Goal: Task Accomplishment & Management: Manage account settings

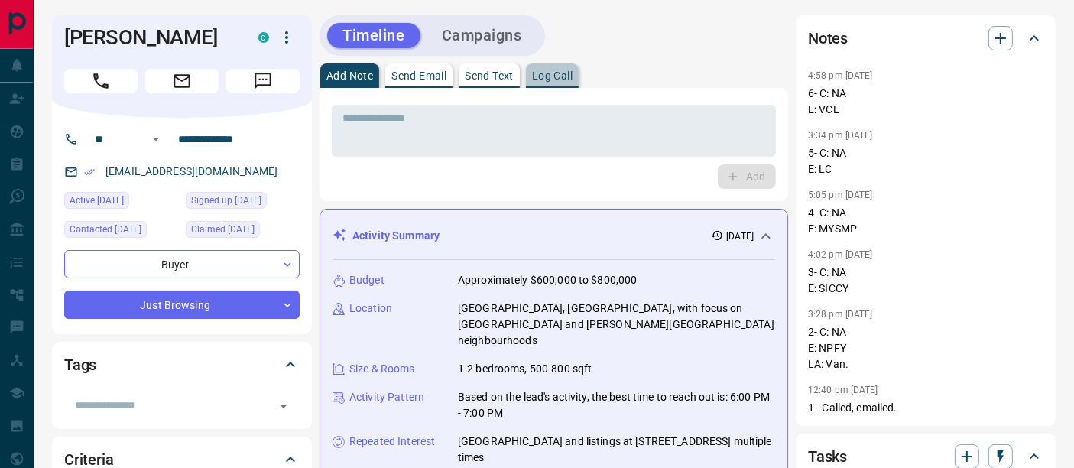
click at [566, 74] on p "Log Call" at bounding box center [552, 75] width 41 height 11
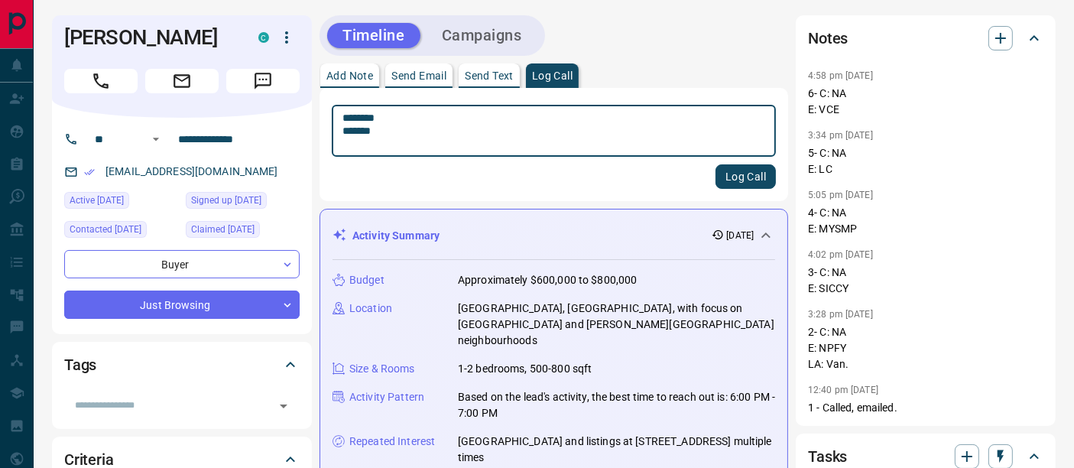
type textarea "******** *******"
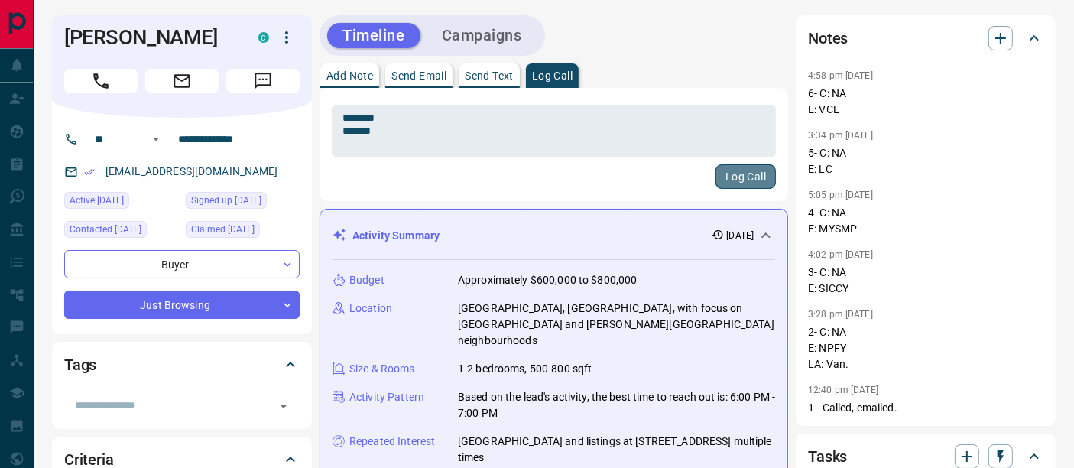
click at [754, 177] on button "Log Call" at bounding box center [746, 176] width 60 height 24
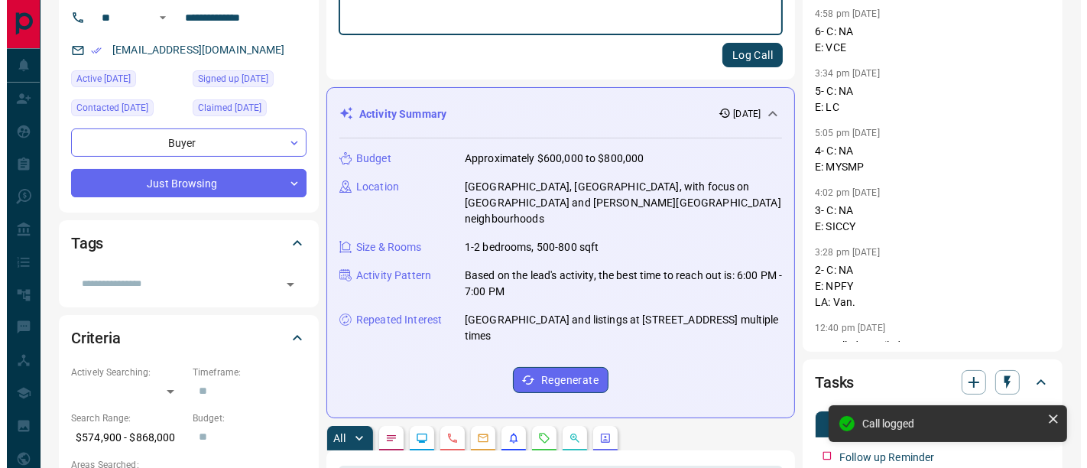
scroll to position [255, 0]
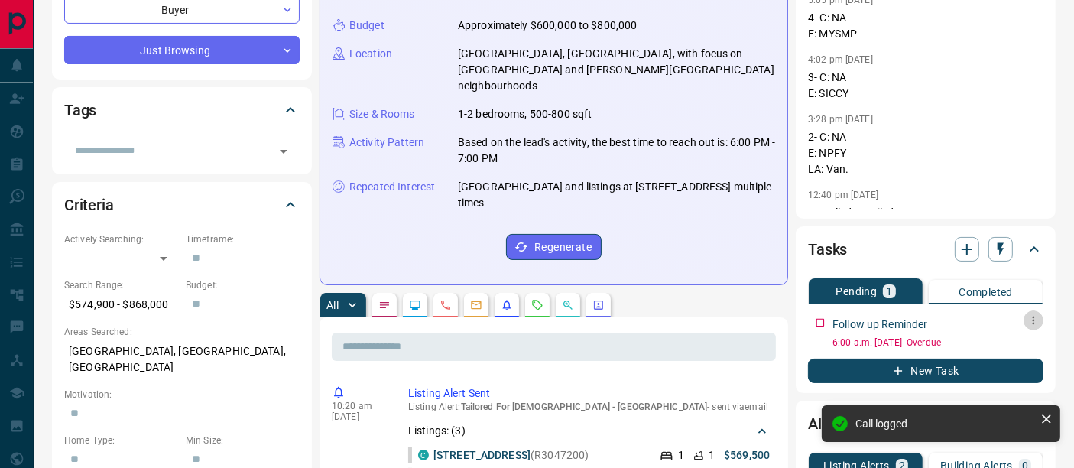
click at [1029, 320] on icon "button" at bounding box center [1033, 320] width 12 height 12
click at [1020, 339] on li "Edit" at bounding box center [1008, 348] width 67 height 23
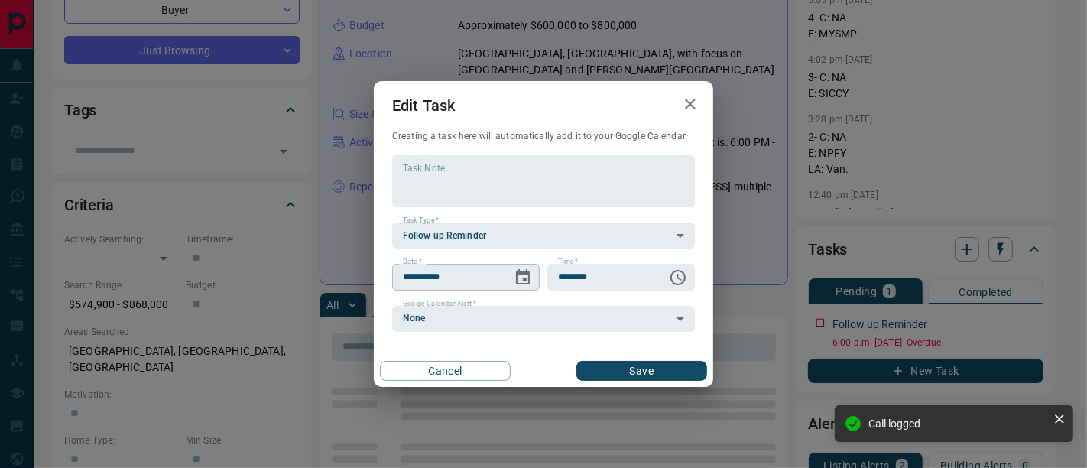
click at [522, 276] on icon "Choose date, selected date is Sep 12, 2025" at bounding box center [523, 277] width 18 height 18
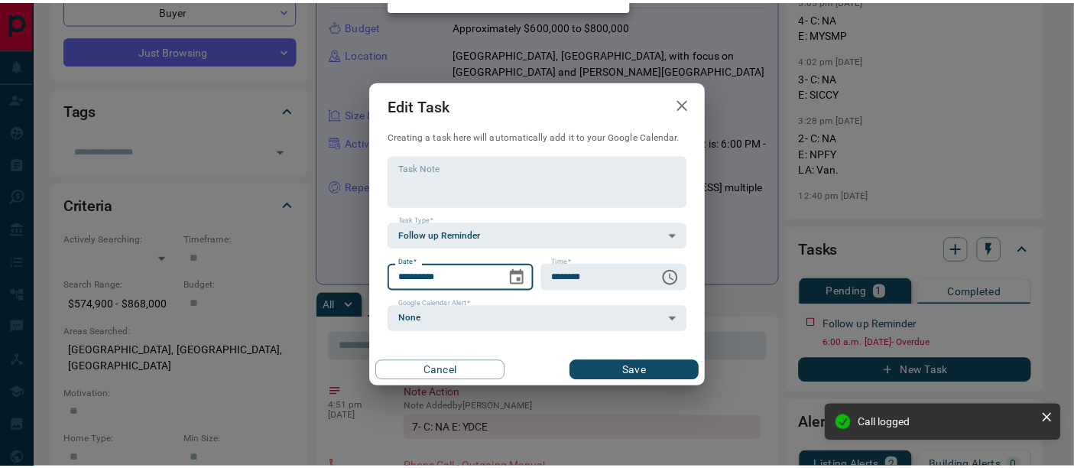
scroll to position [0, 0]
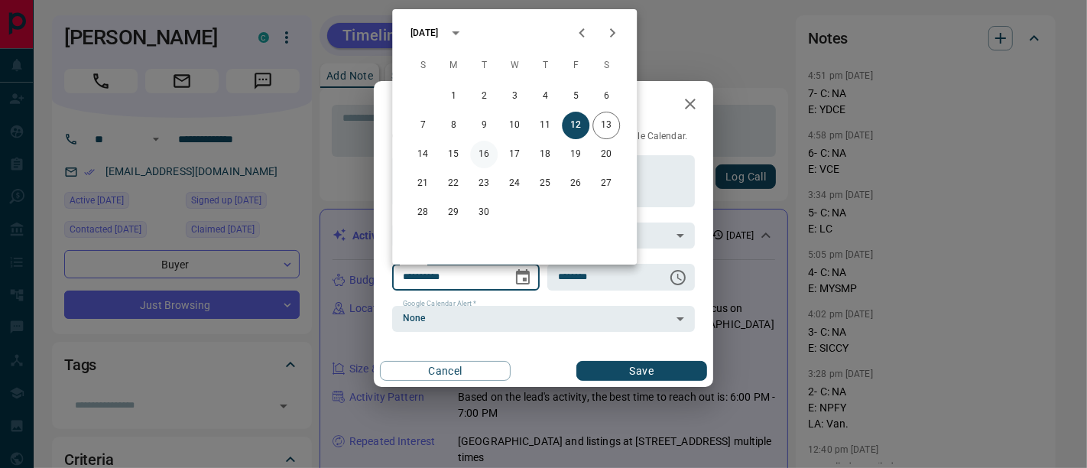
click at [475, 156] on button "16" at bounding box center [484, 155] width 28 height 28
type input "**********"
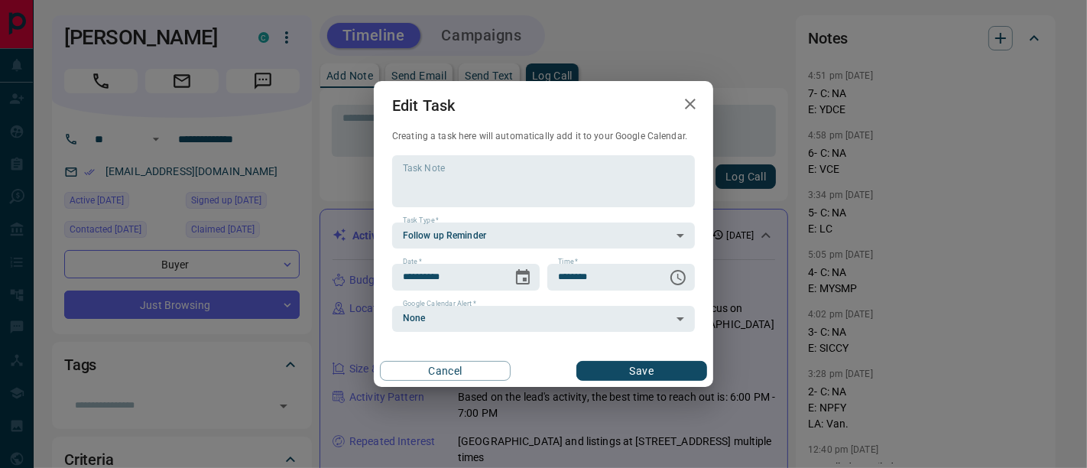
click at [633, 374] on button "Save" at bounding box center [641, 371] width 131 height 20
